Goal: Task Accomplishment & Management: Use online tool/utility

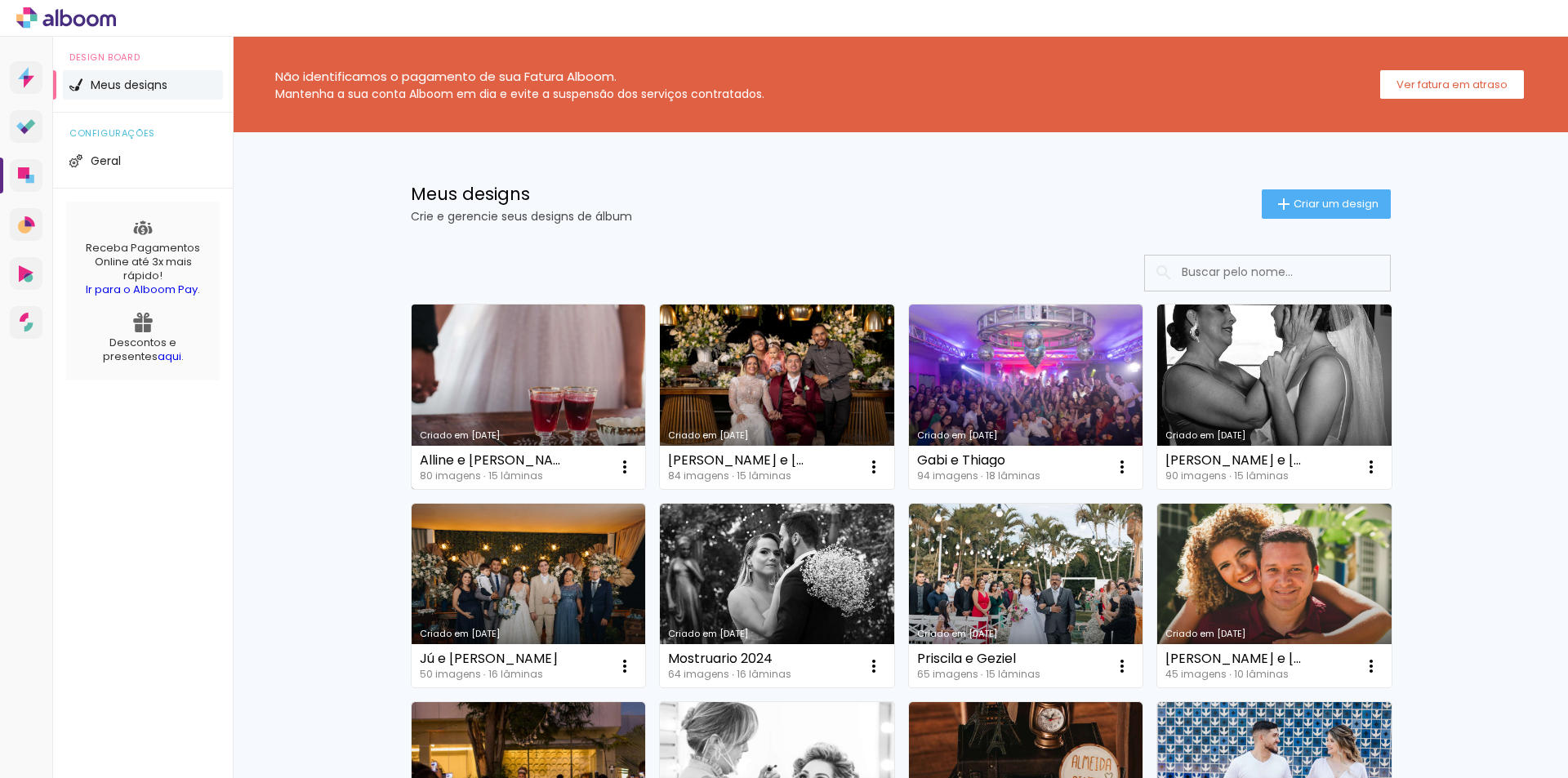
click at [481, 375] on link "Criado em [DATE]" at bounding box center [529, 397] width 234 height 185
click at [528, 353] on link "Criado em [DATE]" at bounding box center [529, 397] width 234 height 185
